Goal: Information Seeking & Learning: Find specific fact

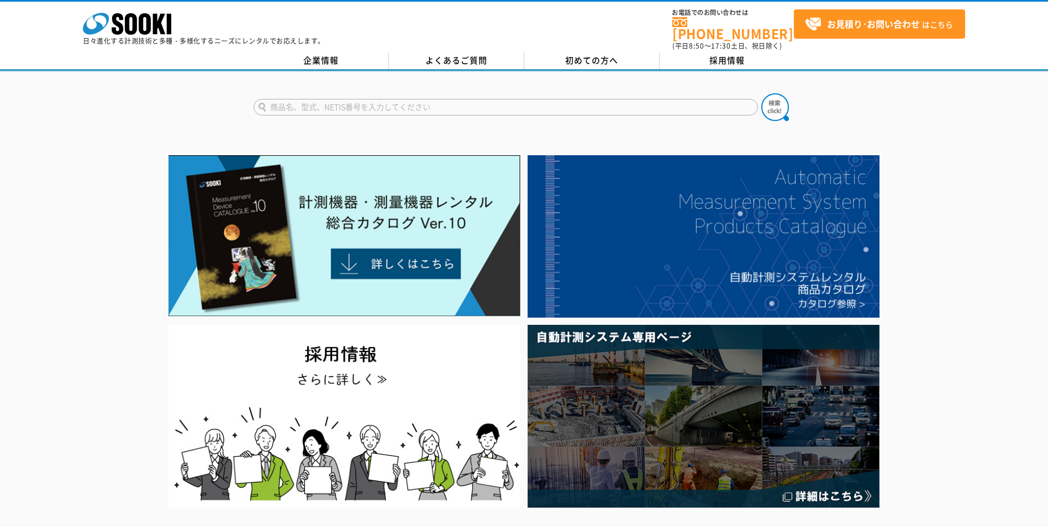
click at [598, 99] on input "text" at bounding box center [506, 107] width 504 height 17
type input "み"
type input "圧力計器"
click at [761, 93] on button at bounding box center [775, 107] width 28 height 28
drag, startPoint x: 576, startPoint y: 146, endPoint x: 557, endPoint y: 131, distance: 23.5
